Goal: Information Seeking & Learning: Learn about a topic

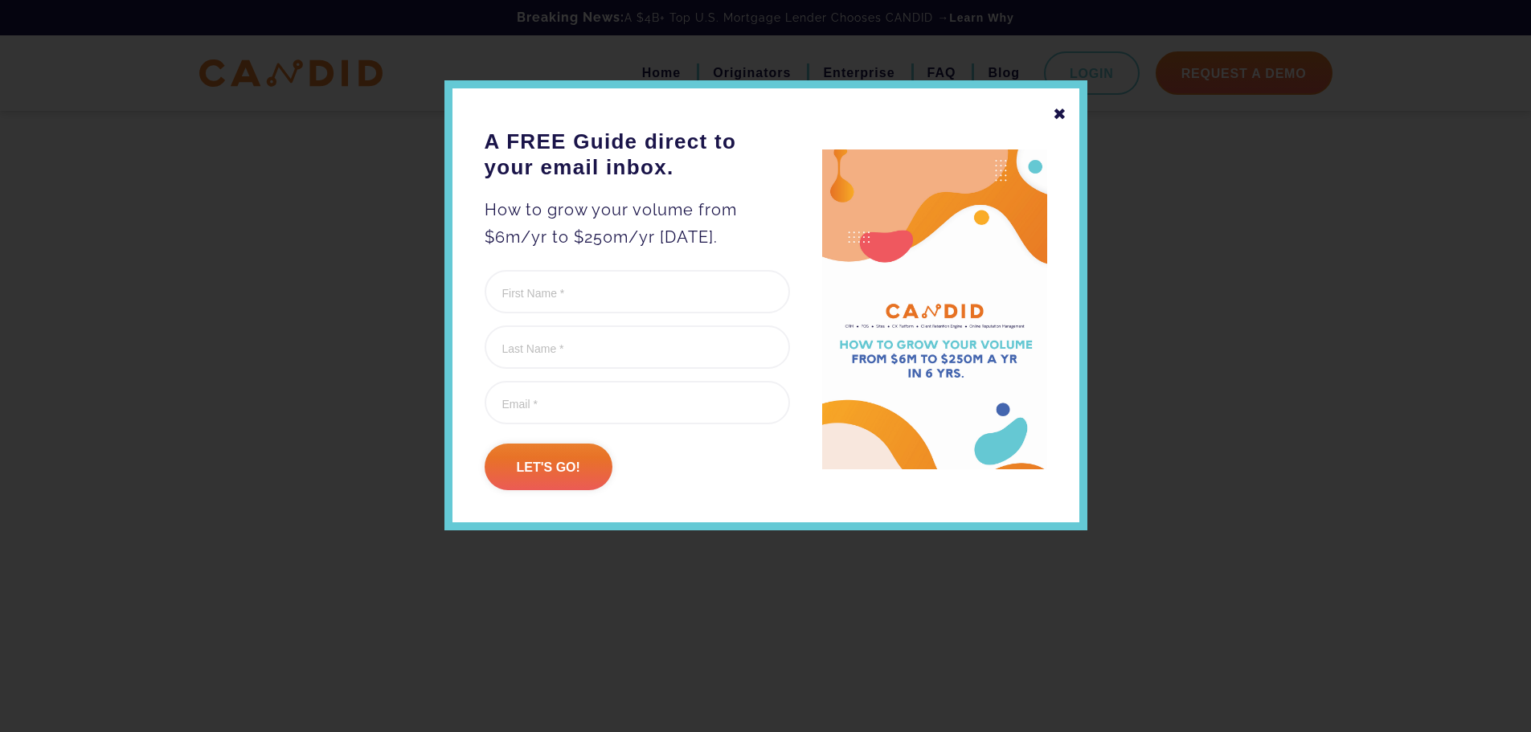
scroll to position [4419, 0]
click at [1055, 116] on div "✖" at bounding box center [1060, 113] width 14 height 27
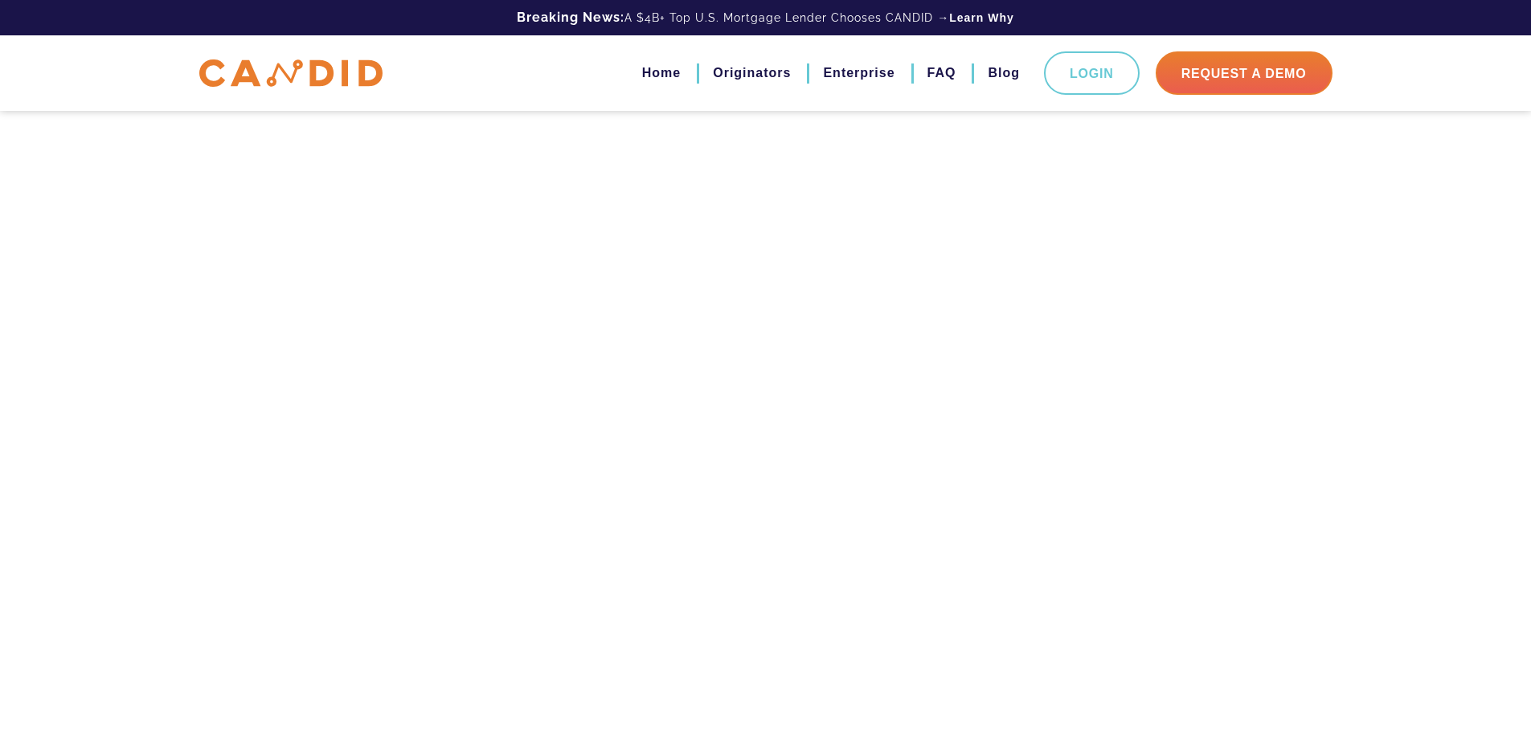
scroll to position [31895, 0]
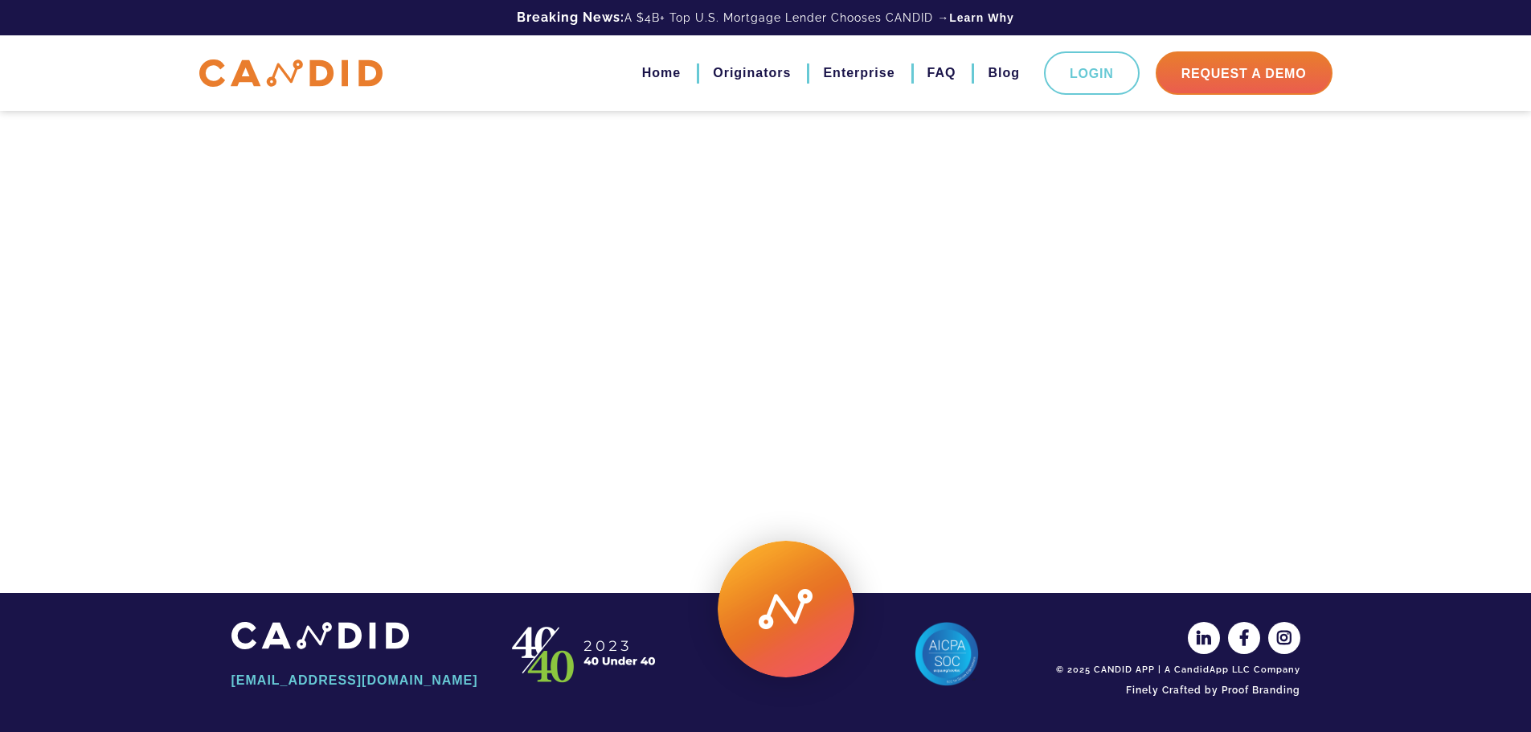
click at [337, 640] on img at bounding box center [320, 635] width 178 height 27
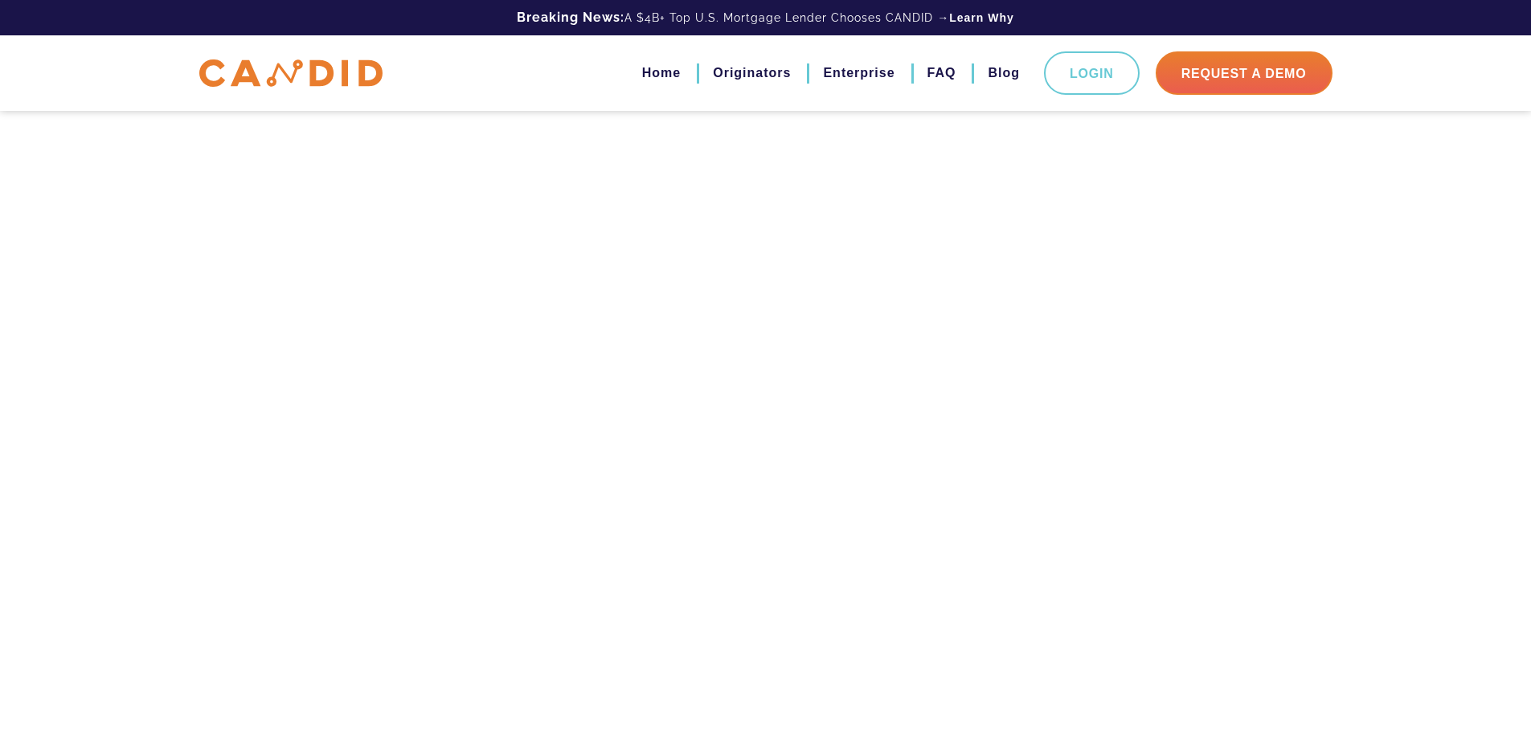
scroll to position [30931, 0]
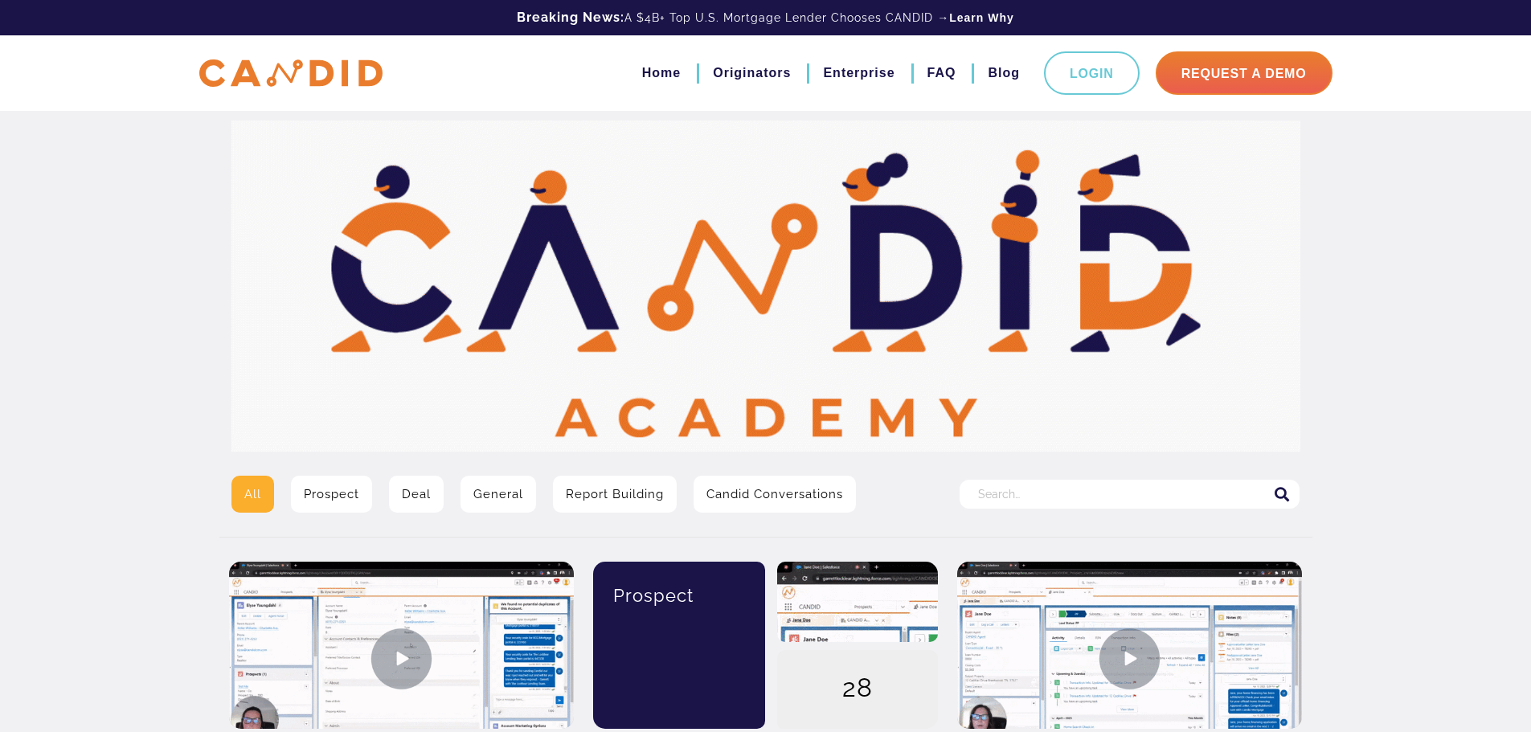
click at [1044, 500] on input "Search for:" at bounding box center [1129, 494] width 340 height 29
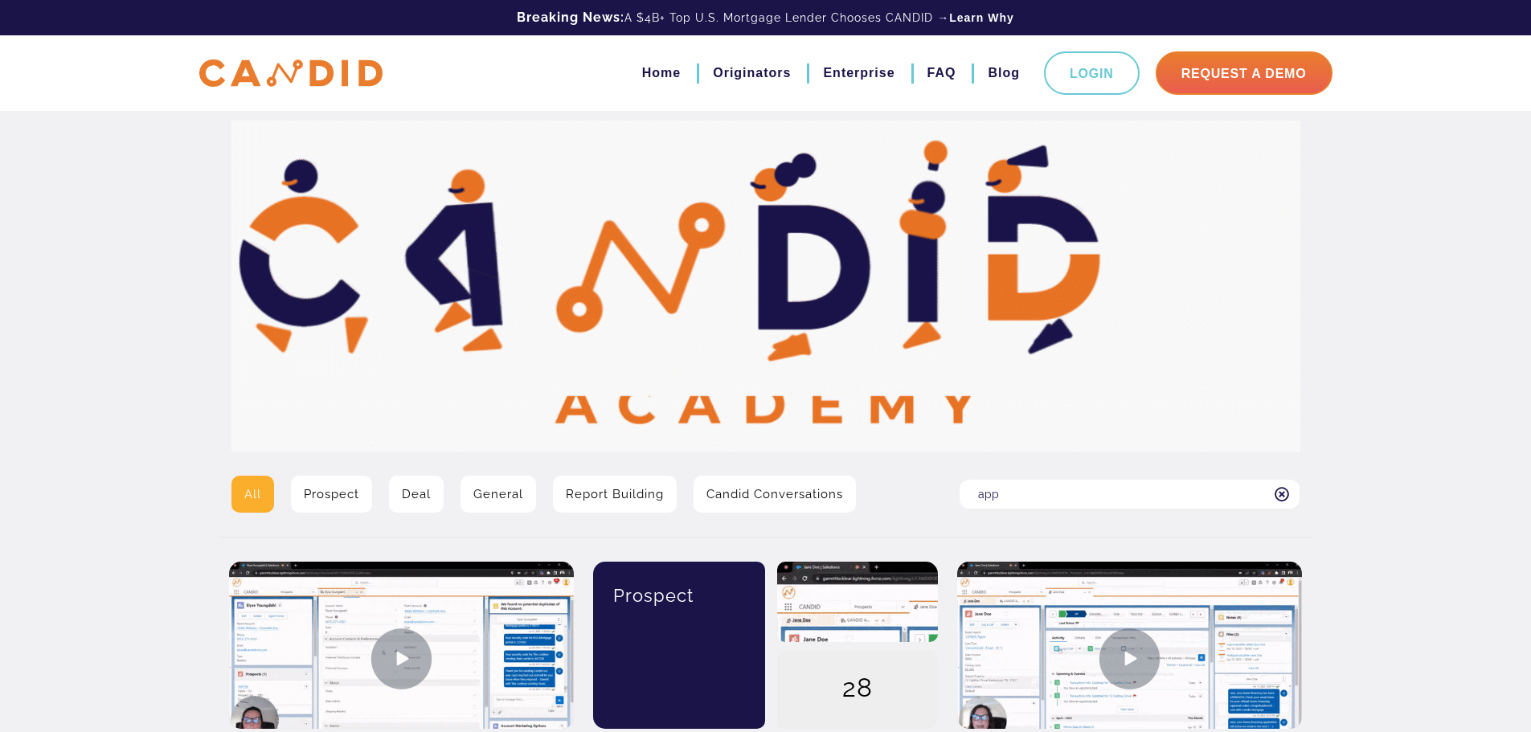
type input "application after an old one has been completed"
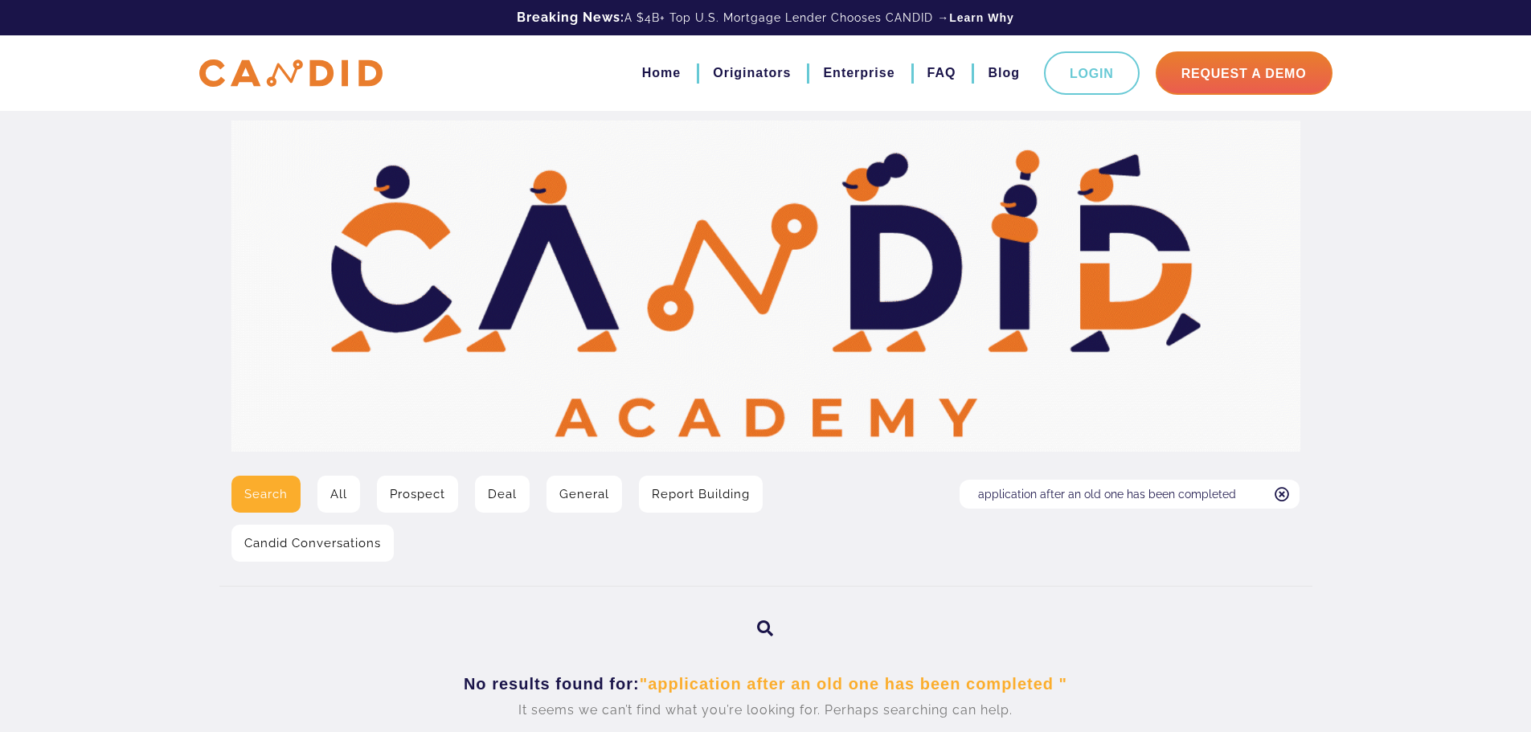
click at [1240, 493] on input "application after an old one has been completed" at bounding box center [1129, 494] width 340 height 29
type input "application"
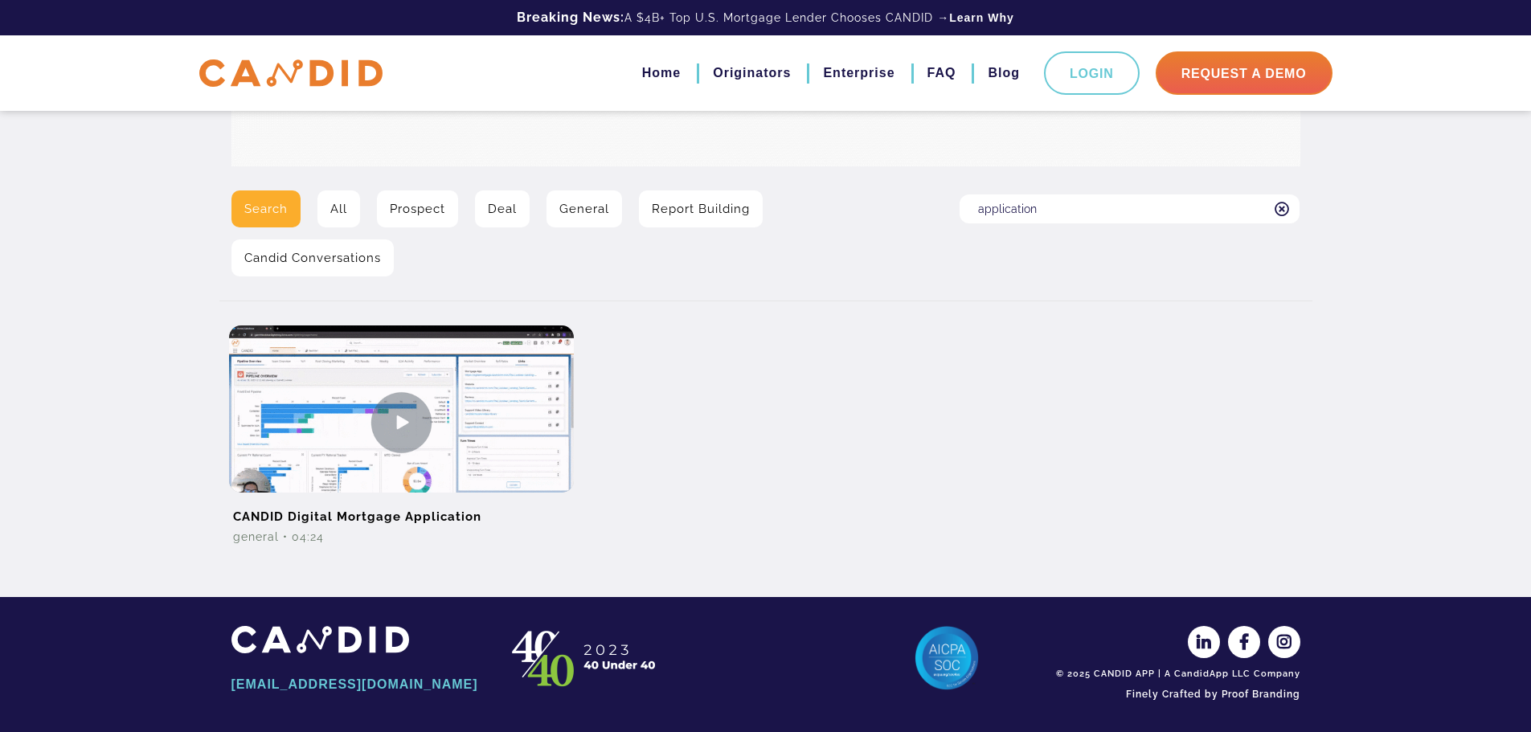
scroll to position [289, 0]
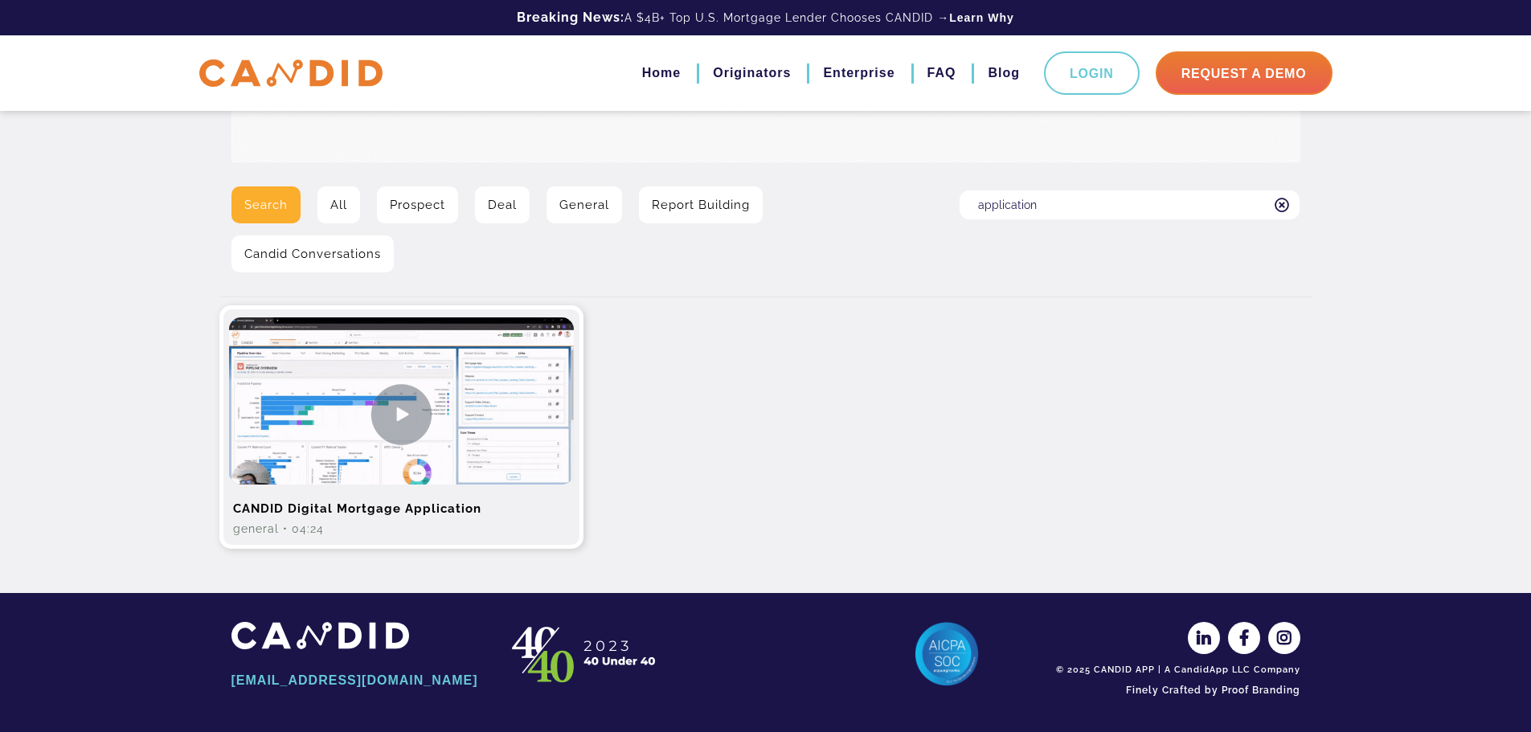
click at [386, 409] on img at bounding box center [401, 414] width 345 height 194
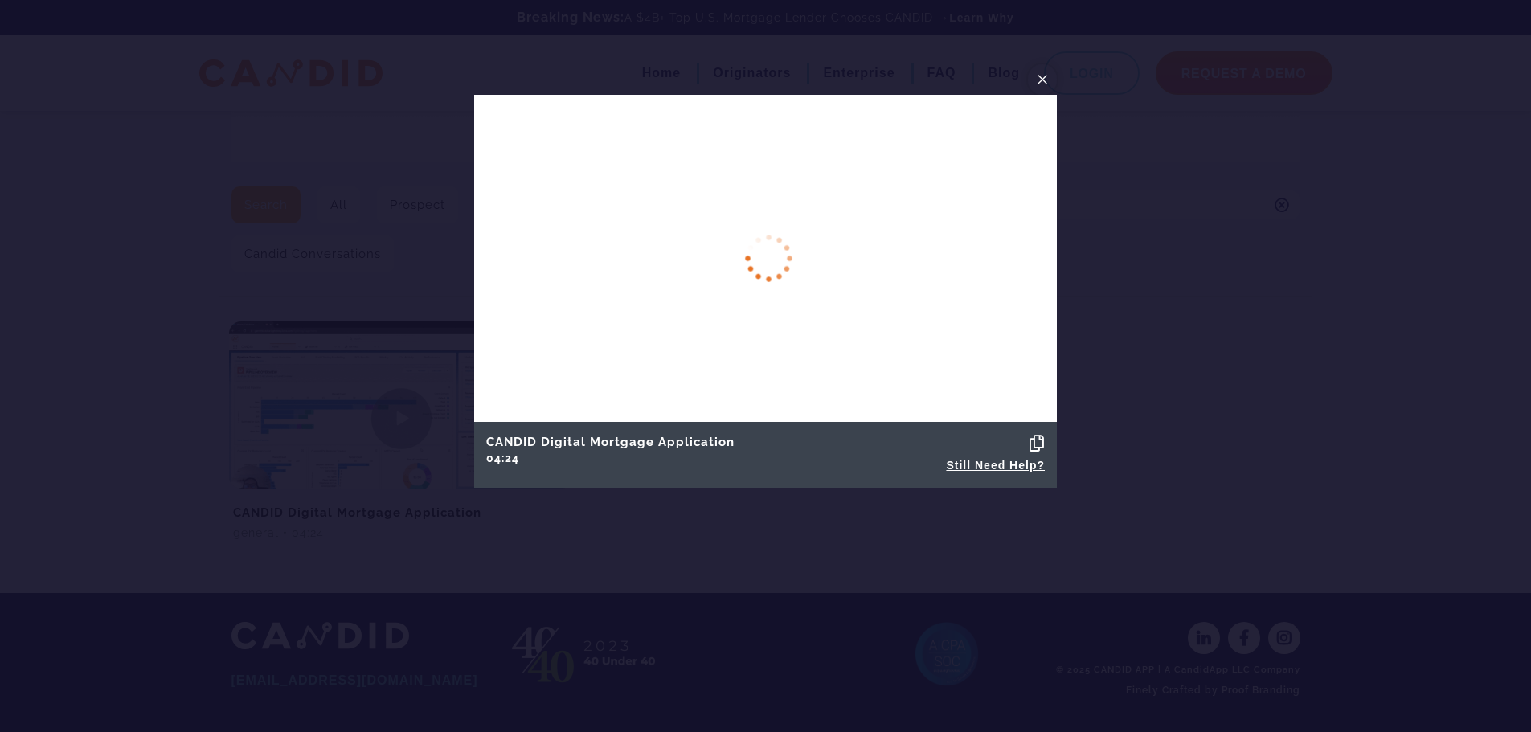
click at [1040, 79] on span "×" at bounding box center [1042, 79] width 13 height 25
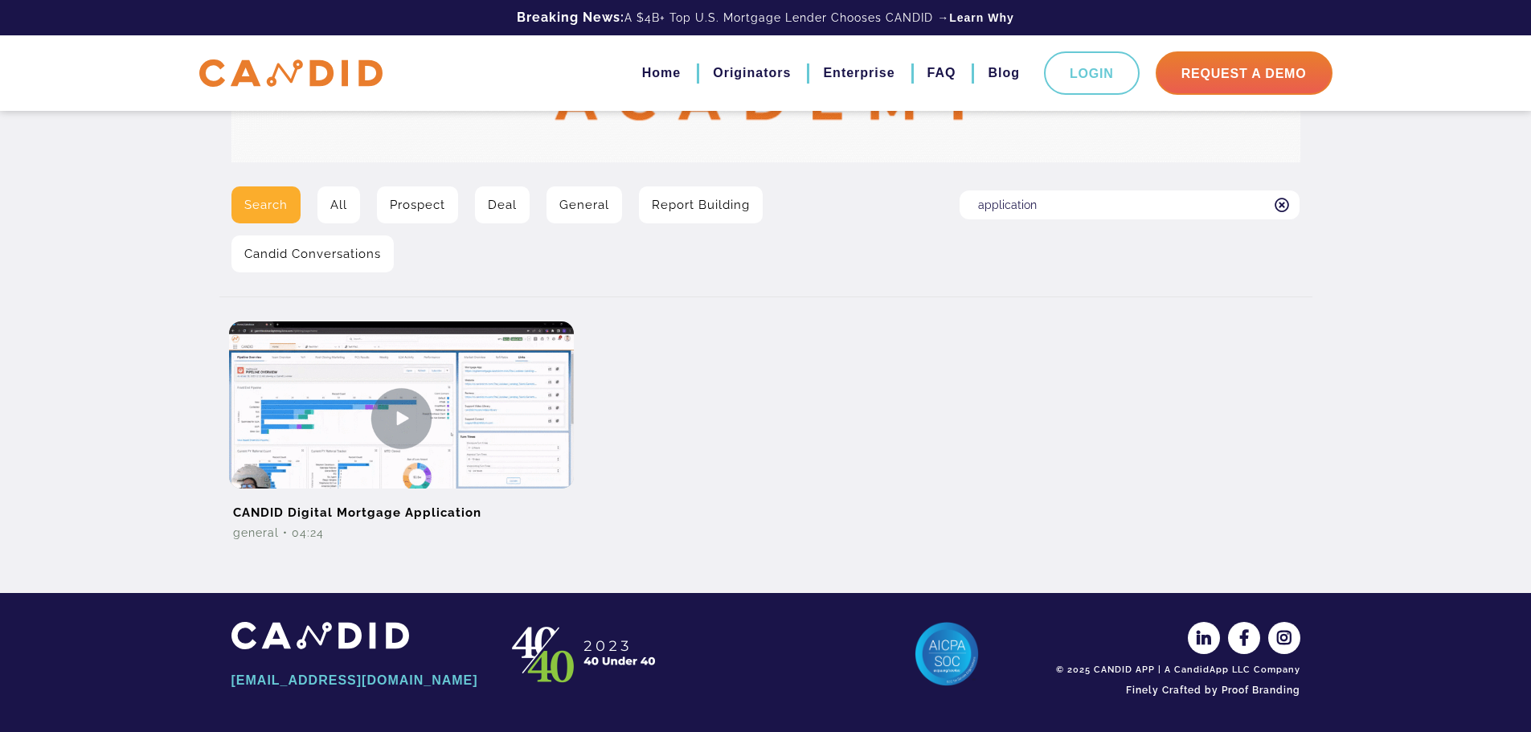
click at [1069, 205] on input "application" at bounding box center [1129, 204] width 340 height 29
type input "a"
type input "duplicates"
